Goal: Understand site structure

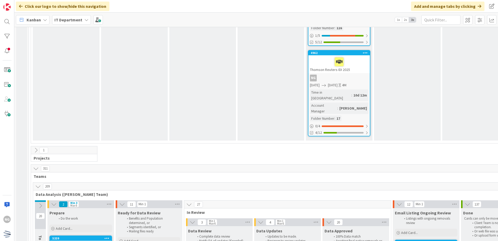
scroll to position [1225, 0]
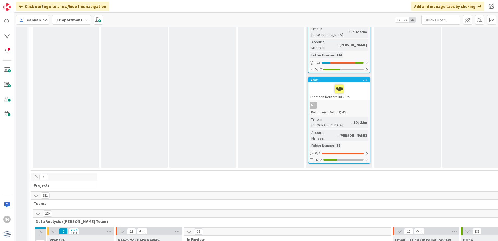
click at [40, 230] on icon at bounding box center [41, 233] width 6 height 6
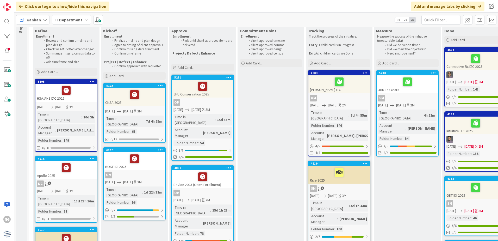
scroll to position [0, 0]
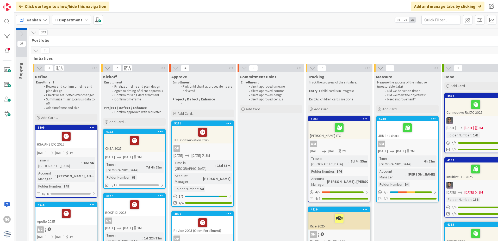
click at [35, 49] on icon at bounding box center [36, 50] width 6 height 6
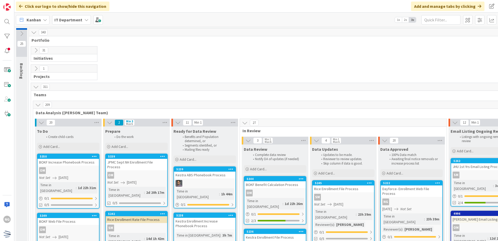
click at [35, 49] on icon at bounding box center [36, 50] width 6 height 6
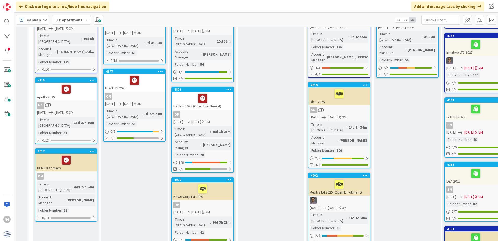
scroll to position [130, 0]
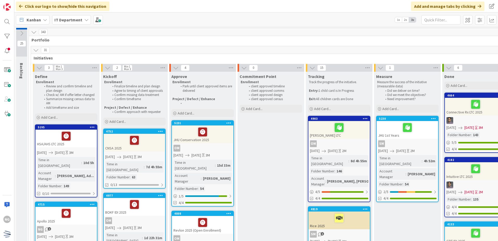
scroll to position [0, 0]
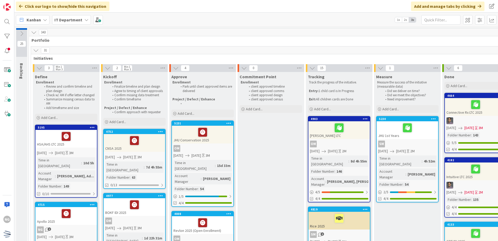
click at [35, 54] on div "31 Initiatives" at bounding box center [309, 53] width 557 height 15
click at [36, 53] on icon at bounding box center [36, 50] width 6 height 6
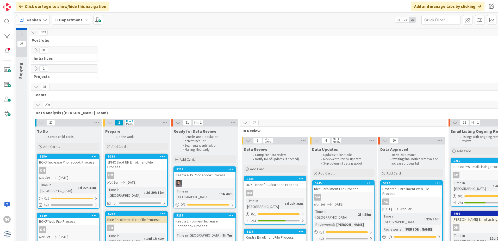
click at [36, 53] on icon at bounding box center [36, 50] width 6 height 6
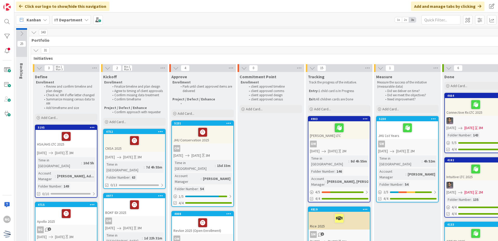
click at [36, 48] on icon at bounding box center [36, 50] width 6 height 6
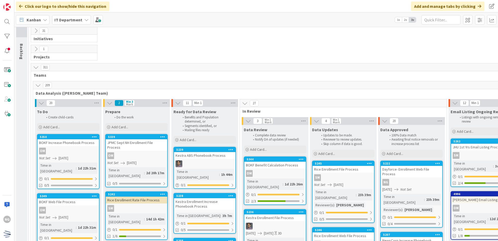
scroll to position [52, 0]
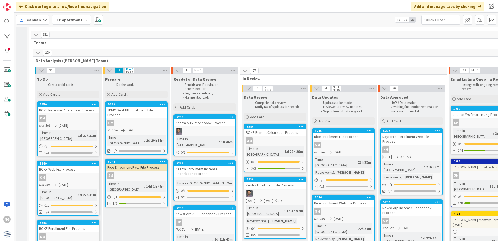
click at [36, 51] on icon at bounding box center [38, 53] width 6 height 6
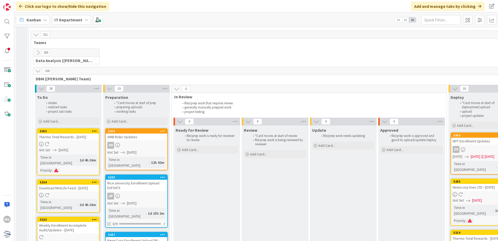
click at [36, 54] on icon at bounding box center [38, 53] width 6 height 6
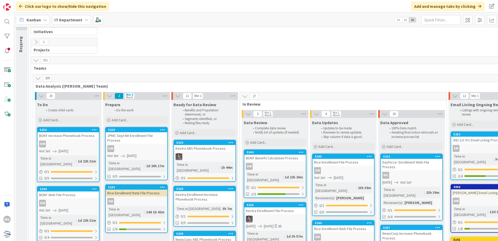
scroll to position [26, 0]
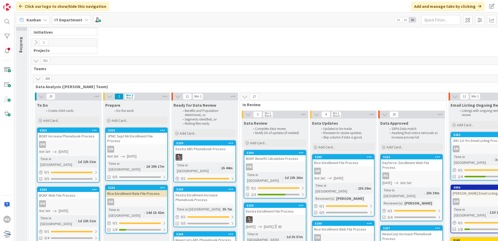
click at [192, 46] on div "1 Projects" at bounding box center [309, 47] width 559 height 18
